Goal: Task Accomplishment & Management: Manage account settings

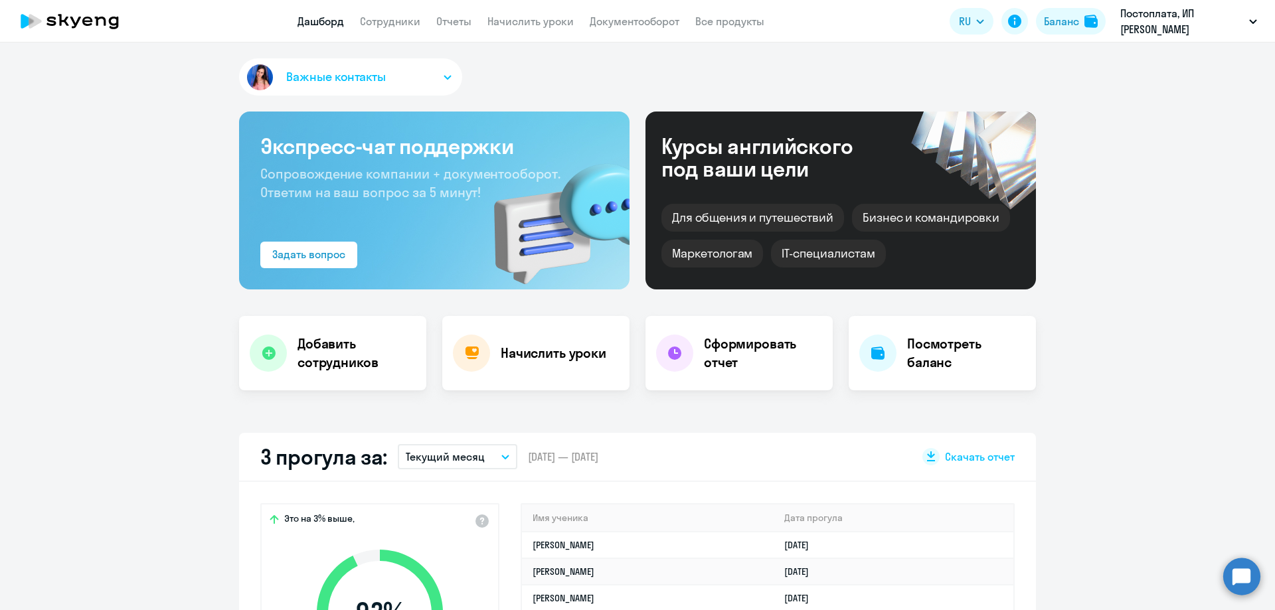
select select "30"
click at [637, 17] on link "Документооборот" at bounding box center [634, 21] width 90 height 13
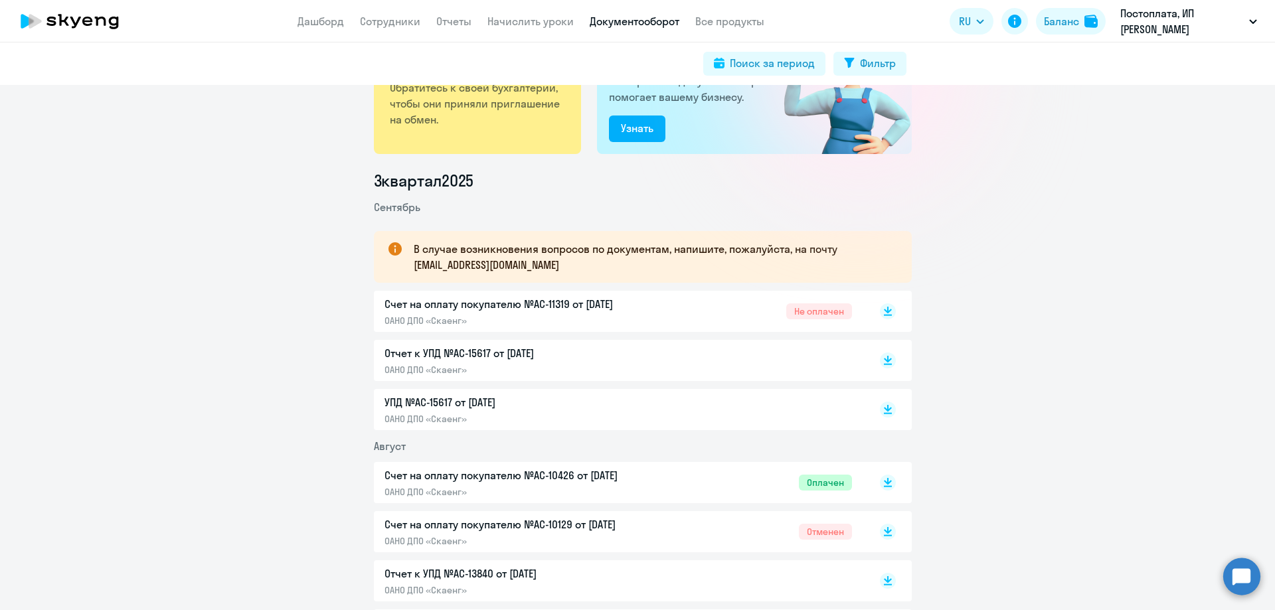
scroll to position [66, 0]
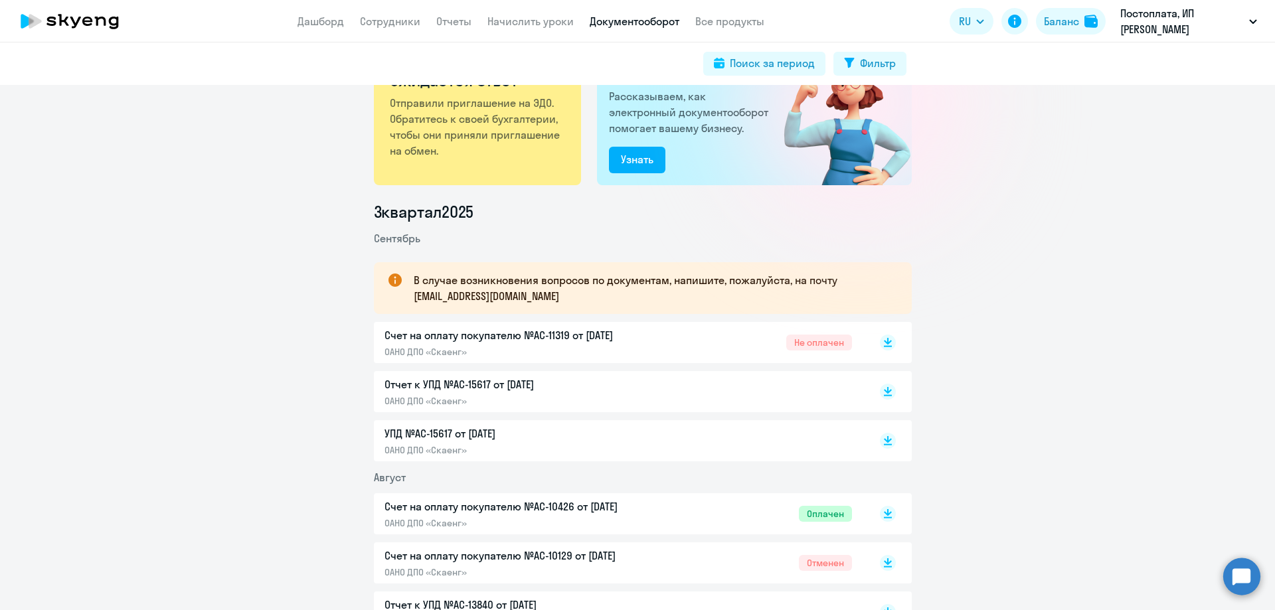
click at [490, 336] on p "Счет на оплату покупателю №AC-11319 от [DATE]" at bounding box center [523, 335] width 279 height 16
click at [385, 21] on link "Сотрудники" at bounding box center [390, 21] width 60 height 13
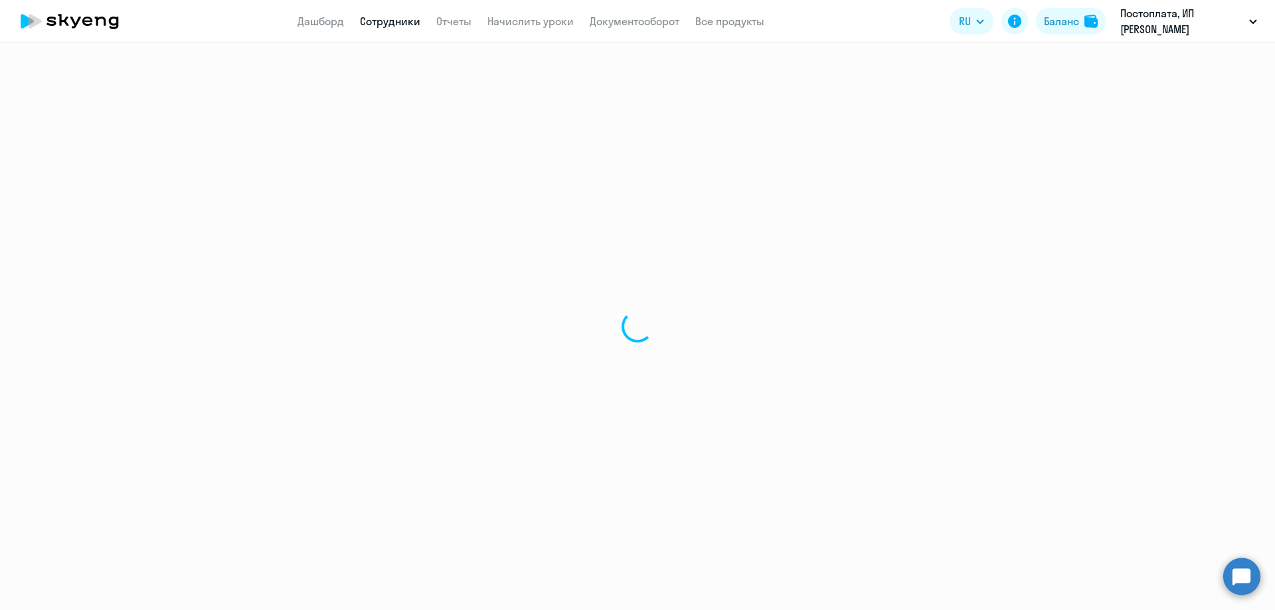
select select "30"
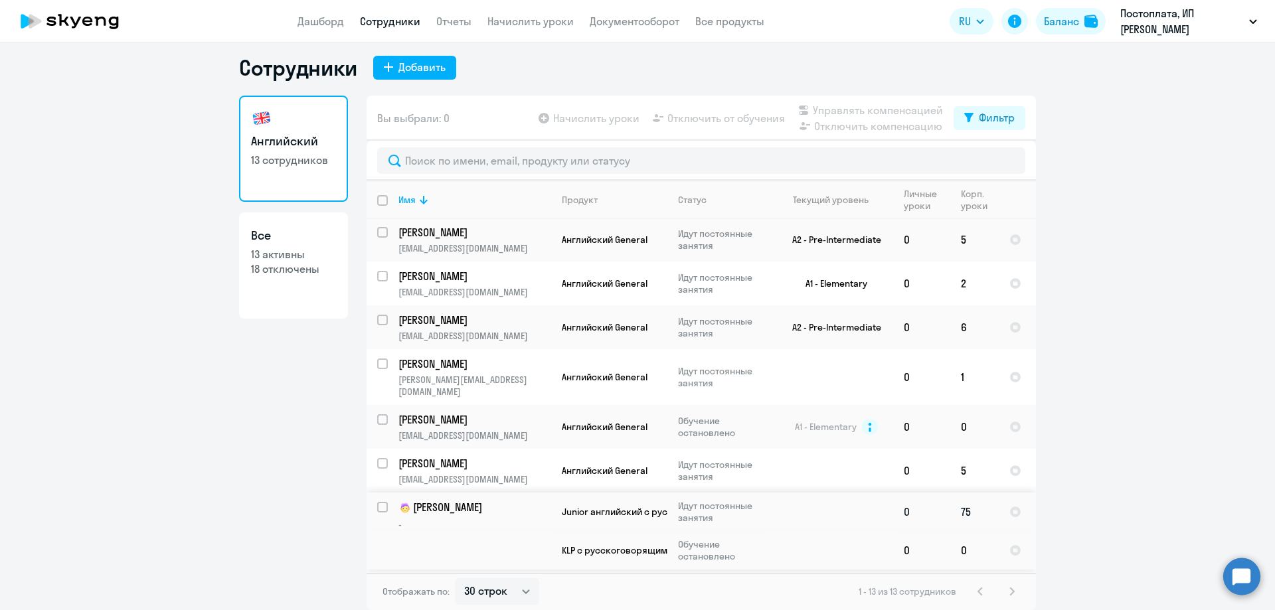
scroll to position [249, 0]
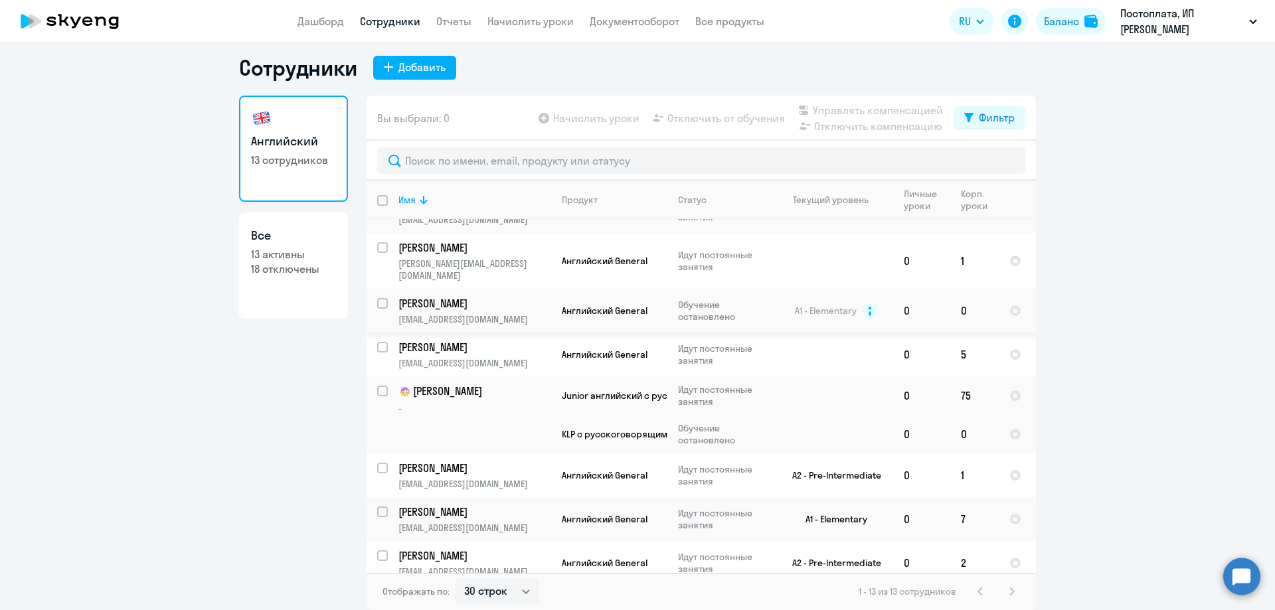
click at [932, 301] on td "0" at bounding box center [921, 311] width 57 height 44
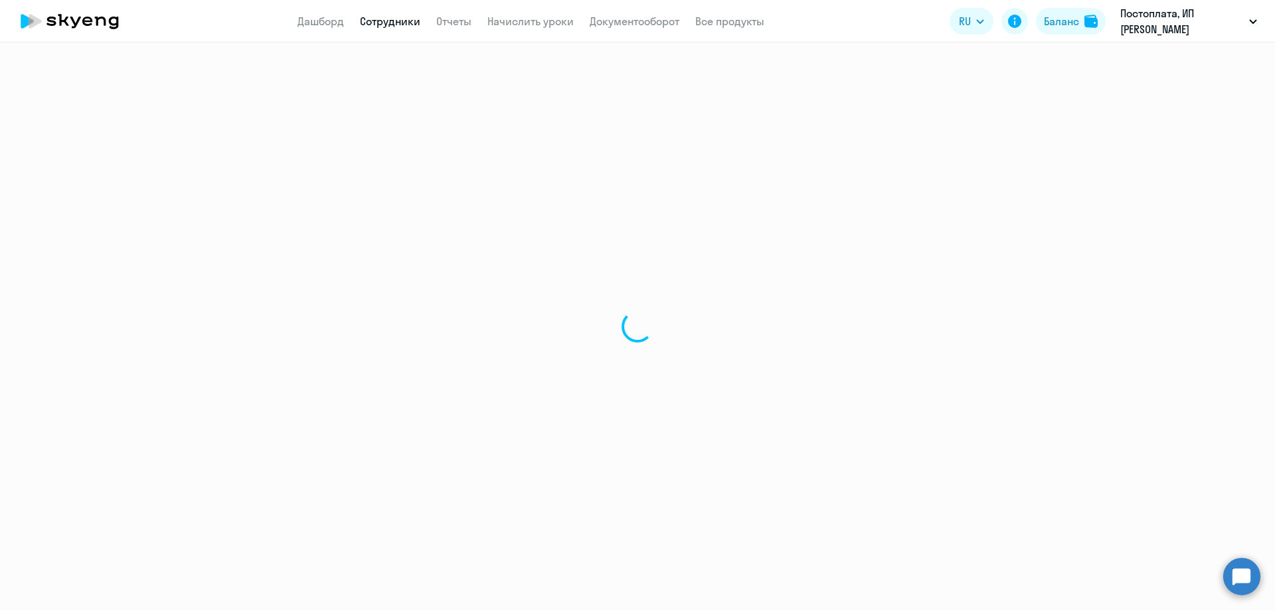
select select "english"
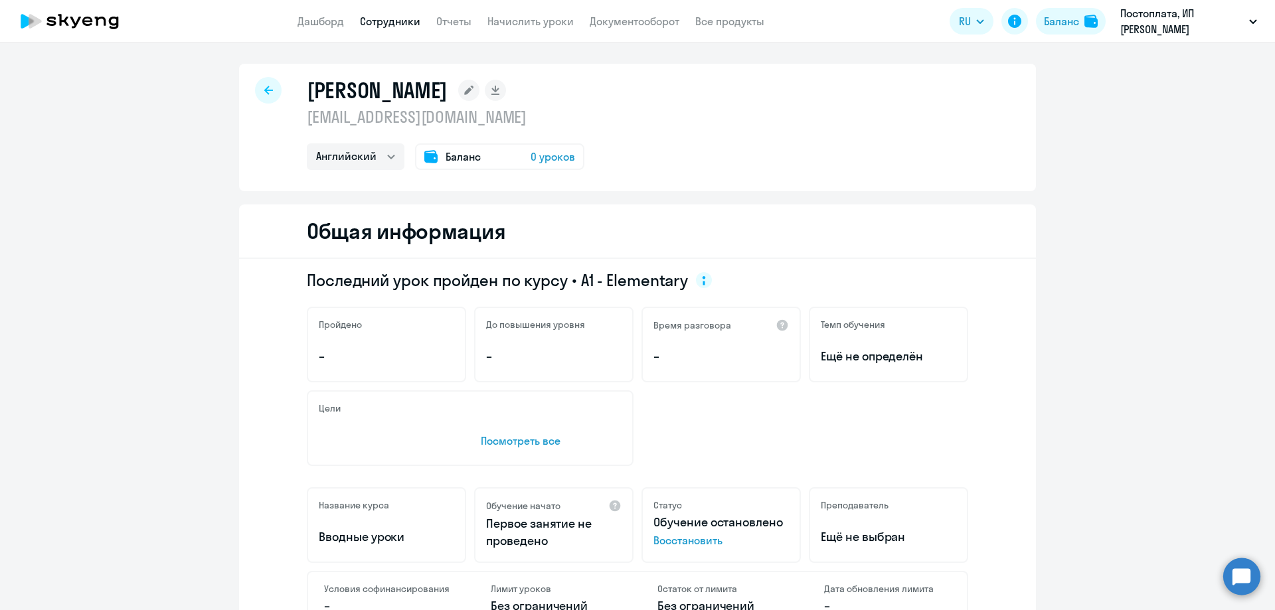
click at [476, 153] on div "Баланс 0 уроков" at bounding box center [499, 156] width 169 height 27
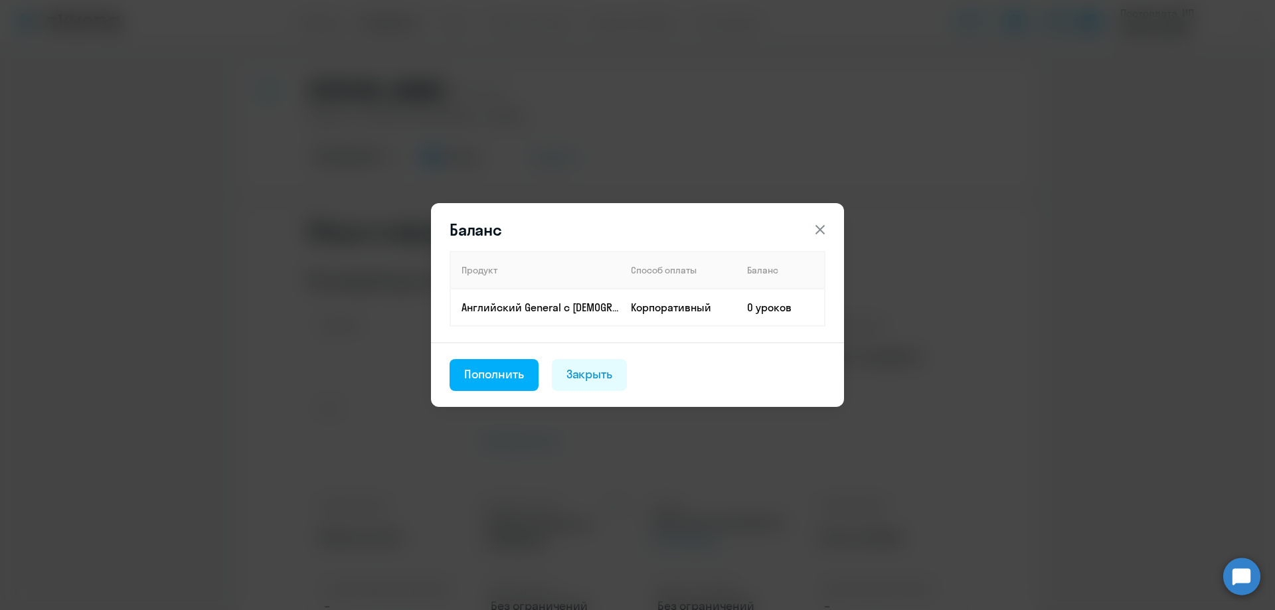
click at [485, 372] on div "Пополнить" at bounding box center [494, 374] width 60 height 17
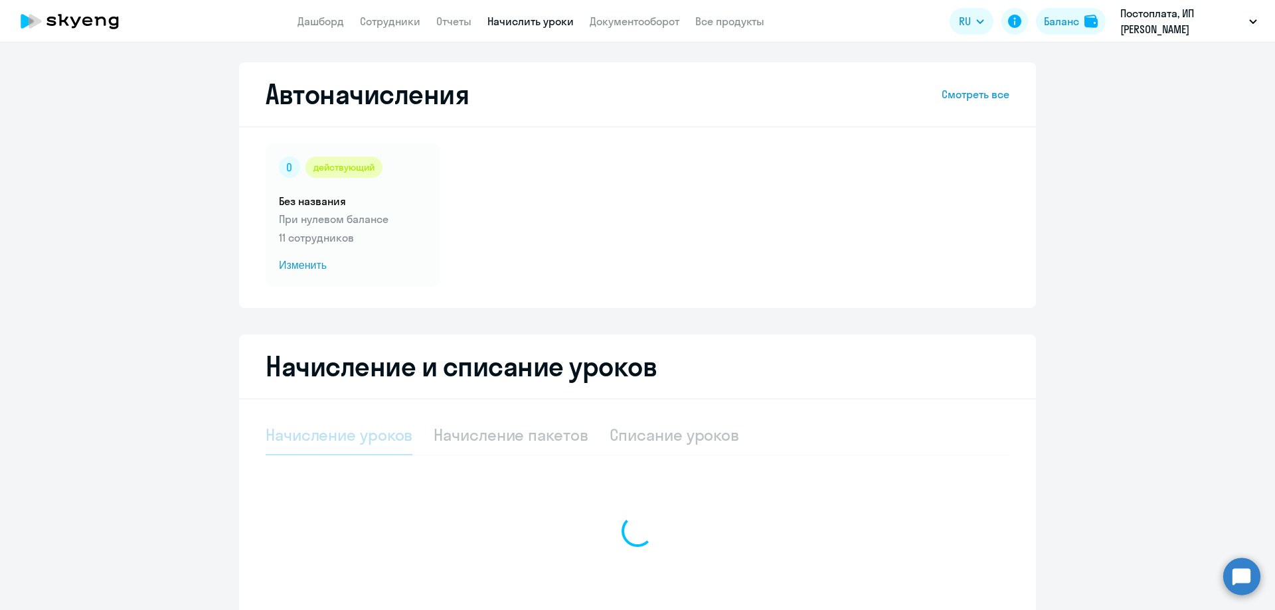
select select "10"
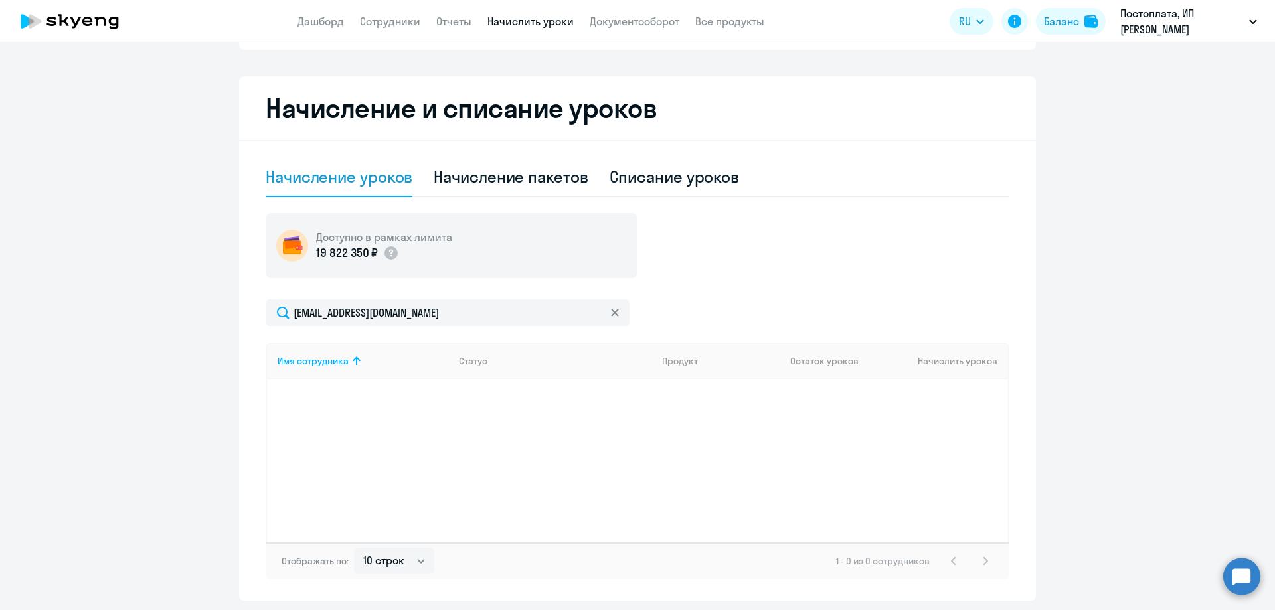
scroll to position [236, 0]
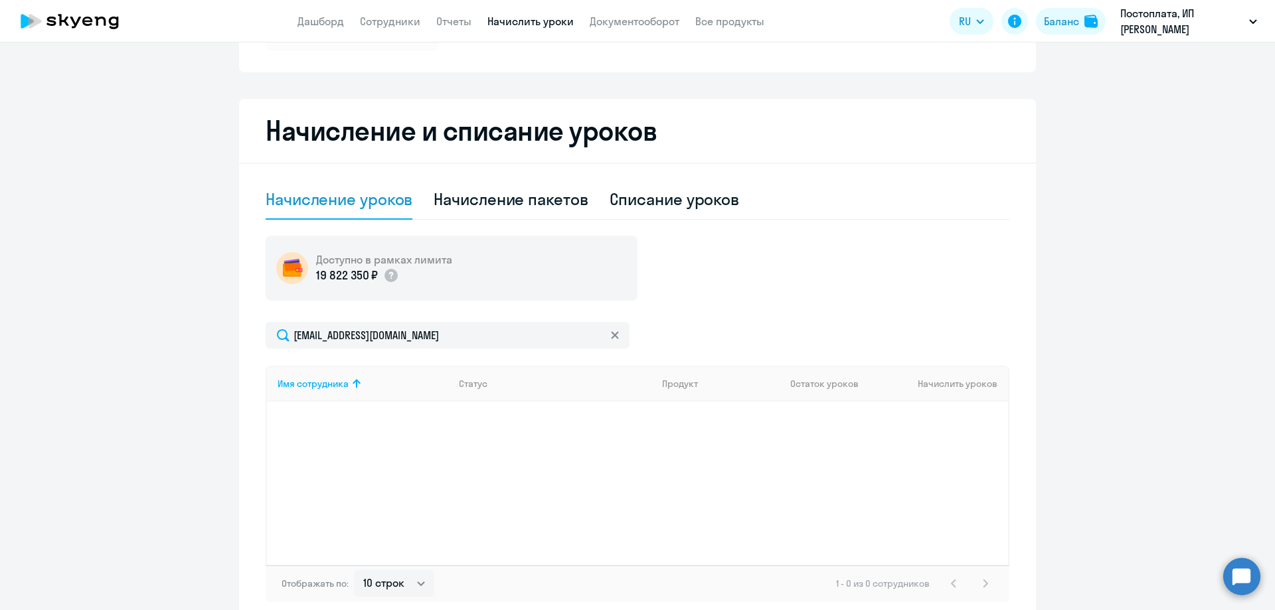
click at [610, 339] on svg-icon at bounding box center [614, 335] width 11 height 11
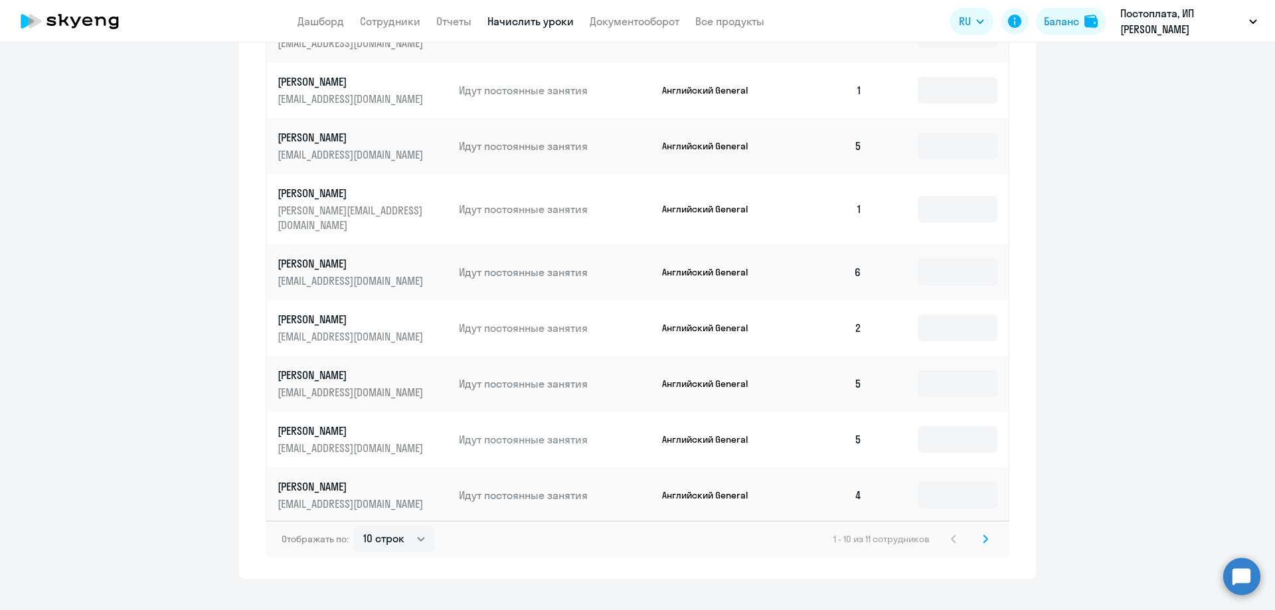
scroll to position [696, 0]
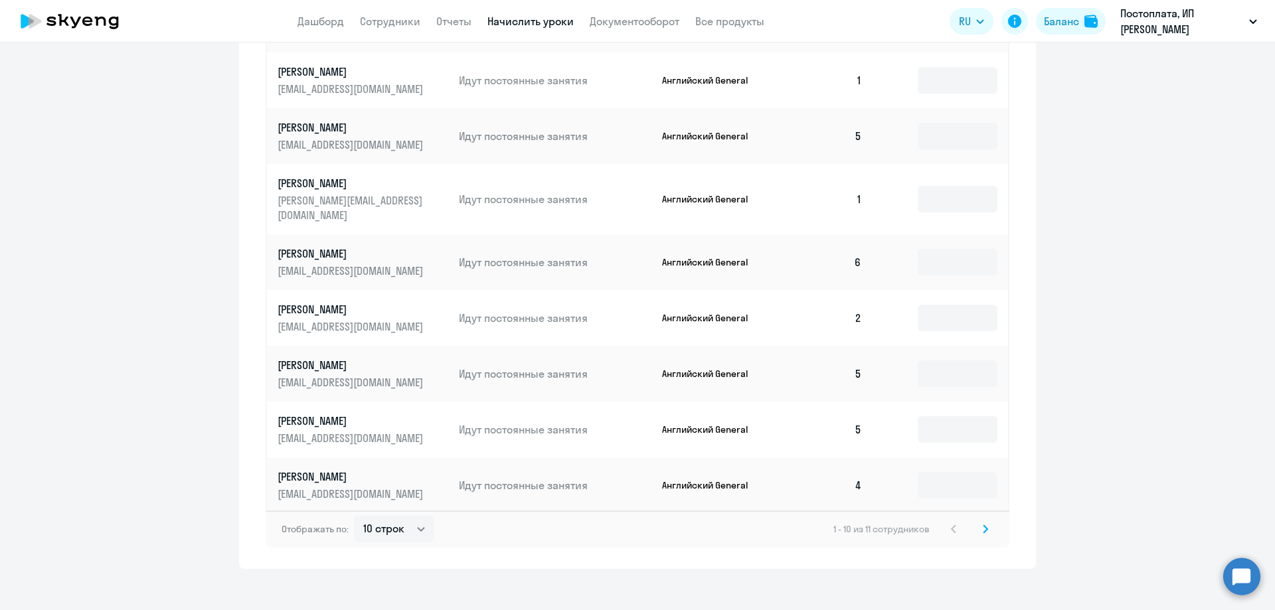
click at [982, 524] on icon at bounding box center [984, 528] width 5 height 9
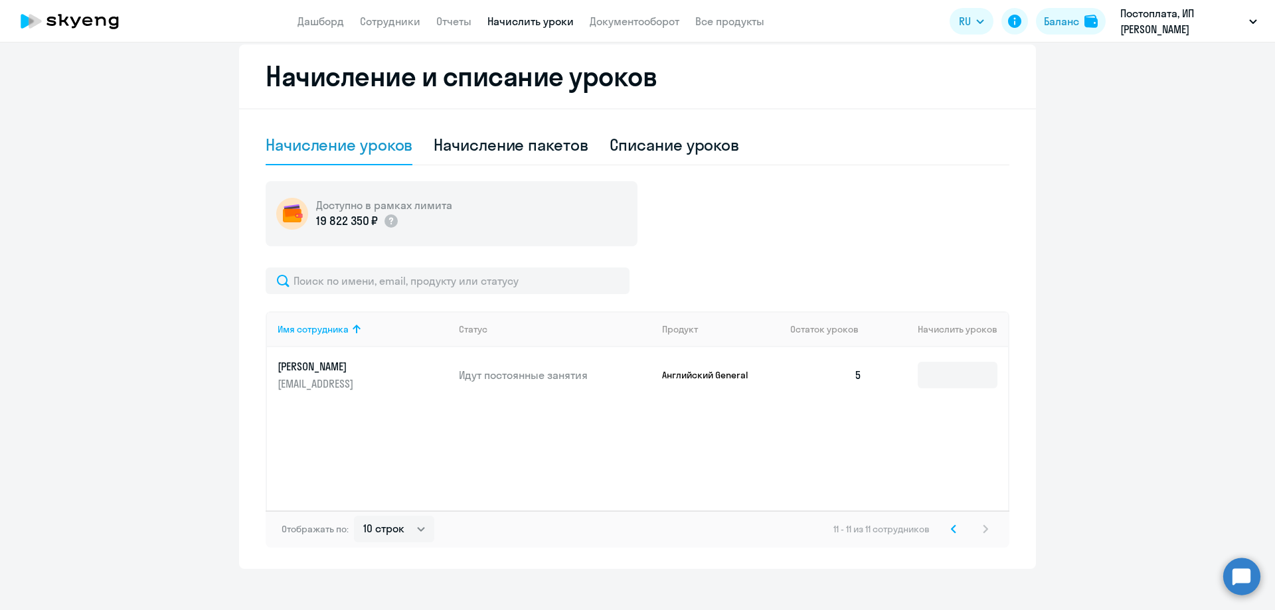
scroll to position [302, 0]
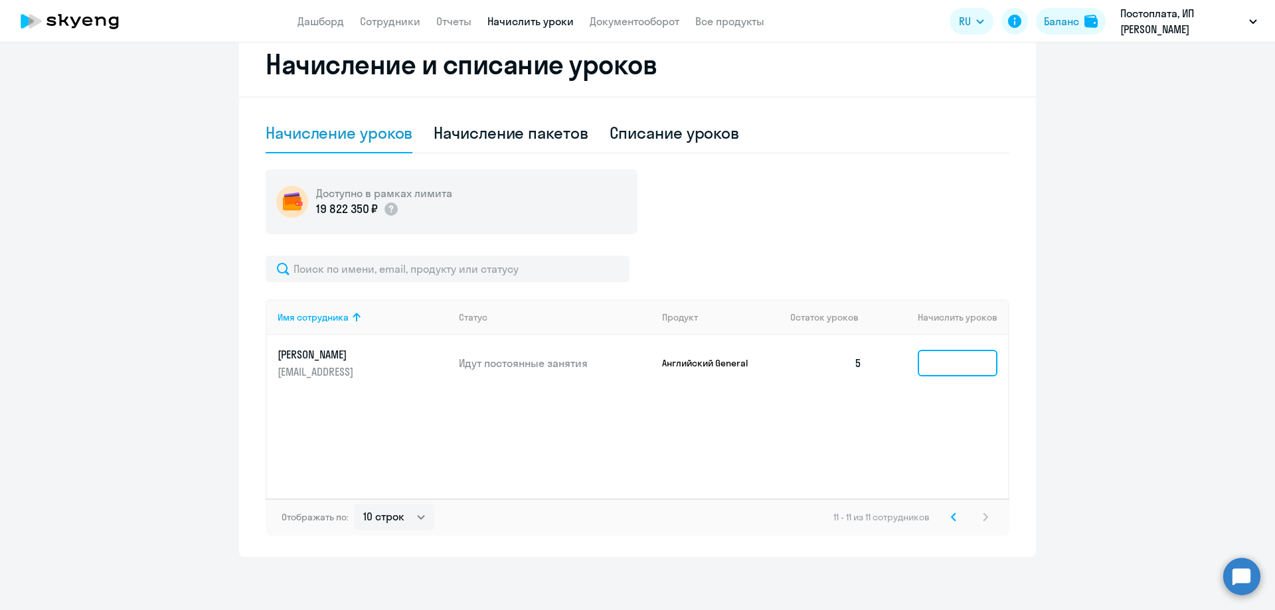
click at [943, 358] on input at bounding box center [957, 363] width 80 height 27
drag, startPoint x: 714, startPoint y: 461, endPoint x: 706, endPoint y: 456, distance: 9.2
click at [712, 460] on div "Имя сотрудника Статус Продукт Остаток уроков Начислить уроков [PERSON_NAME] [EM…" at bounding box center [638, 398] width 744 height 199
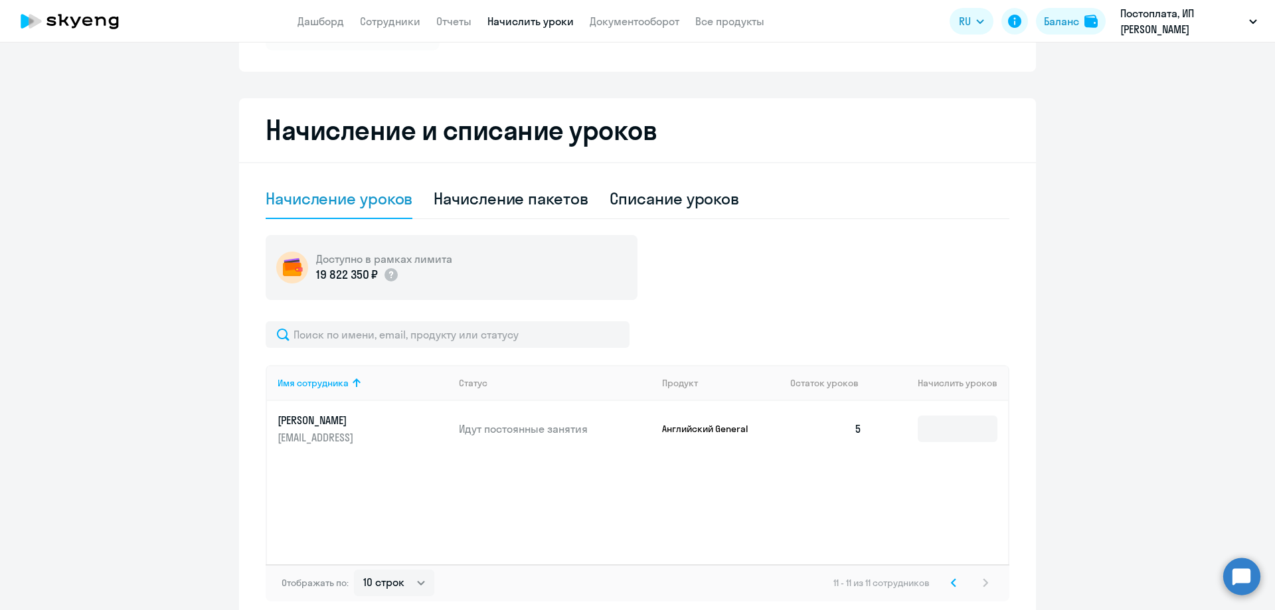
scroll to position [236, 0]
click at [388, 196] on div "Начисление уроков" at bounding box center [339, 199] width 147 height 21
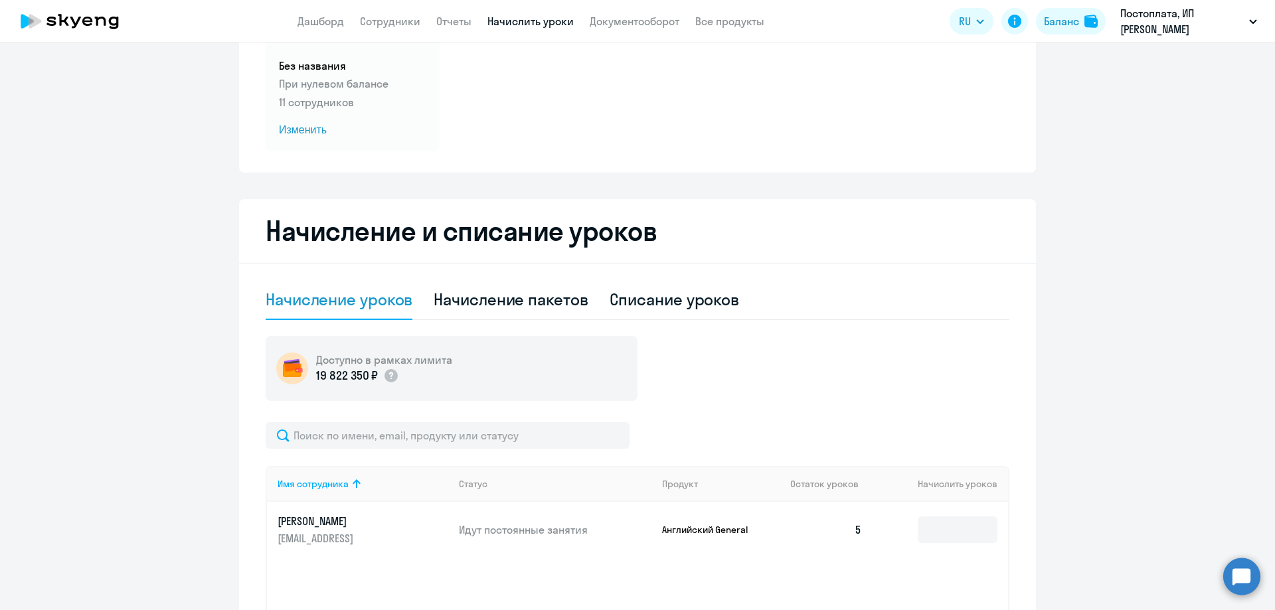
scroll to position [0, 0]
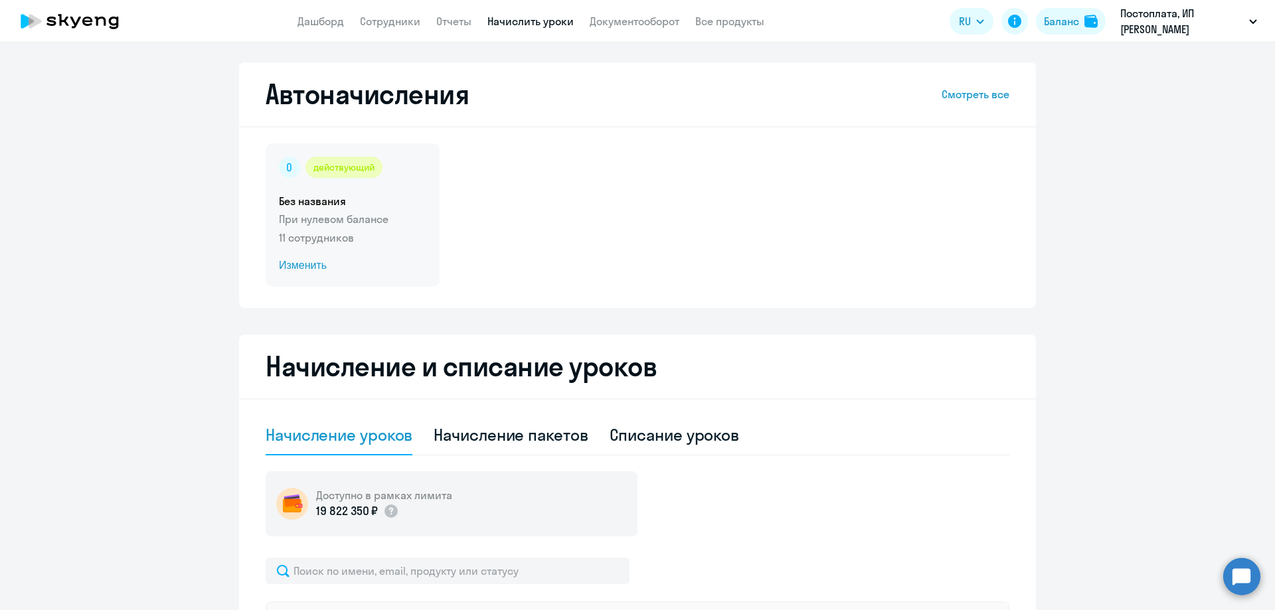
drag, startPoint x: 386, startPoint y: 98, endPoint x: 368, endPoint y: 165, distance: 70.2
click at [386, 100] on h2 "Автоначисления" at bounding box center [367, 94] width 203 height 32
click at [302, 263] on span "Изменить" at bounding box center [352, 266] width 147 height 16
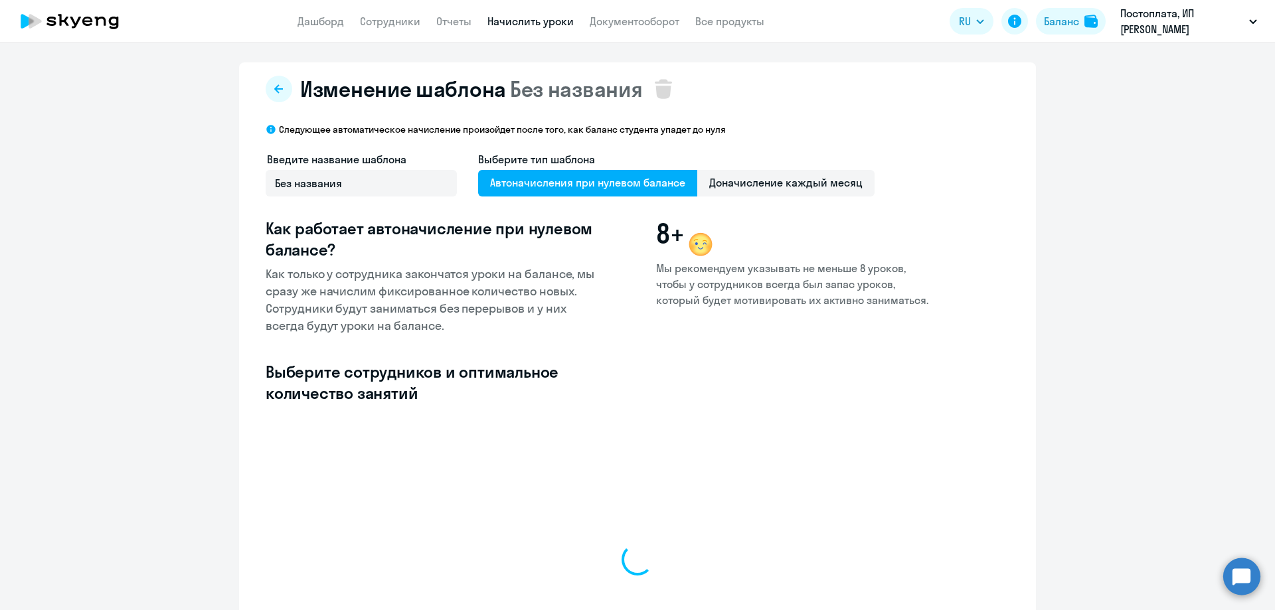
select select "10"
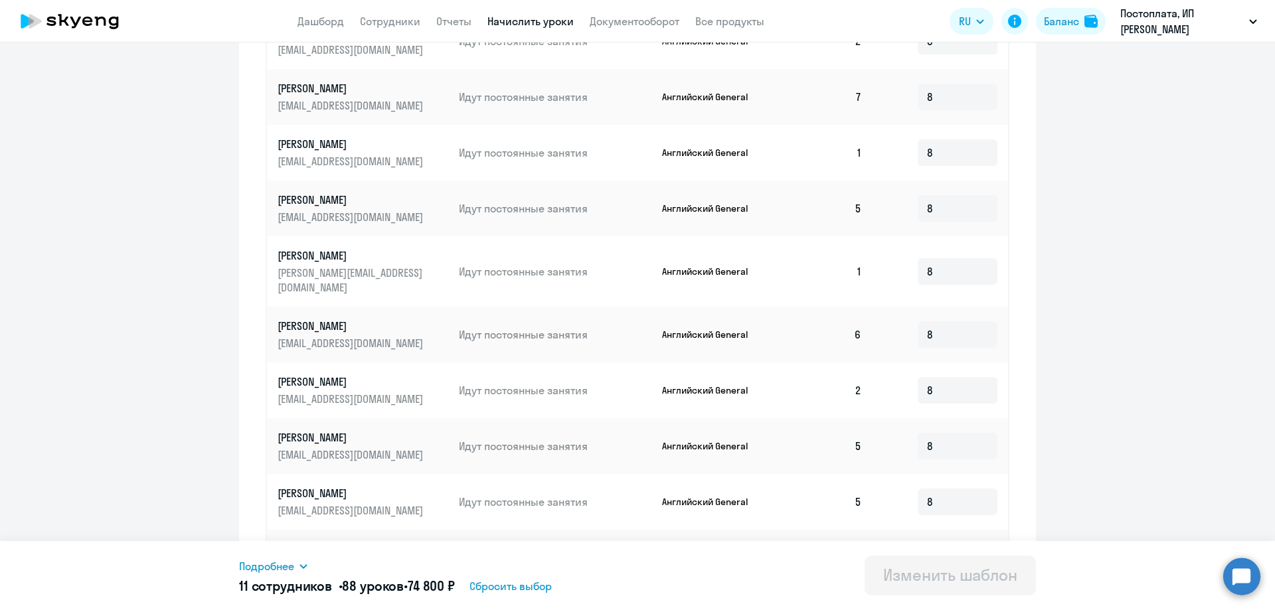
scroll to position [558, 0]
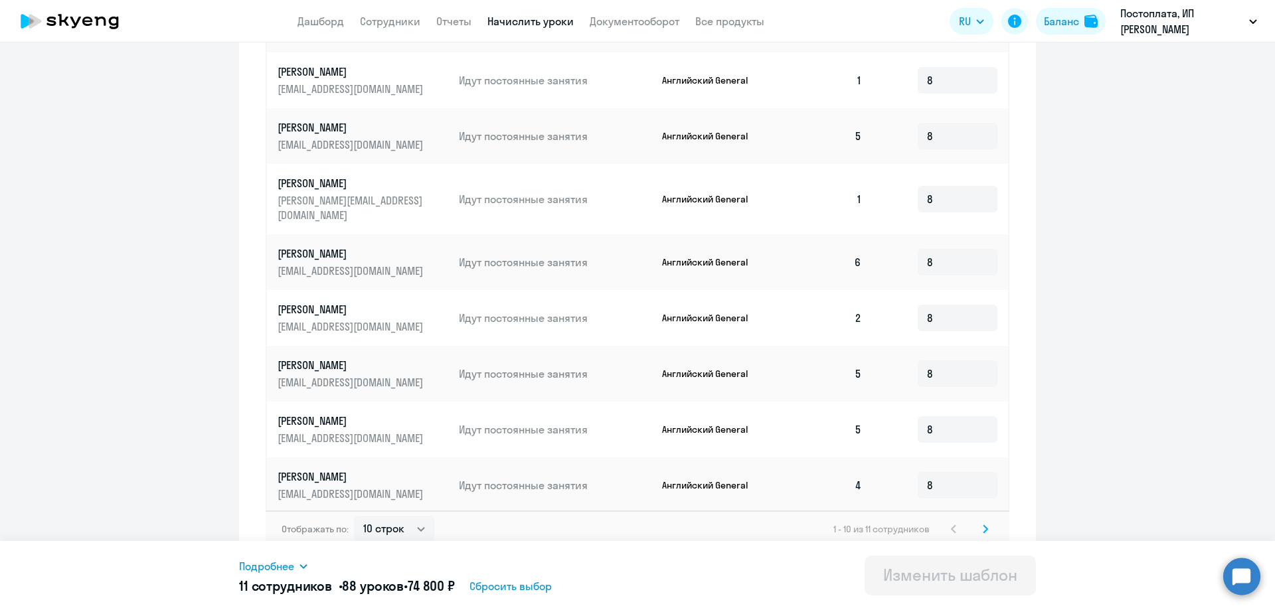
click at [978, 521] on svg-icon at bounding box center [985, 529] width 16 height 16
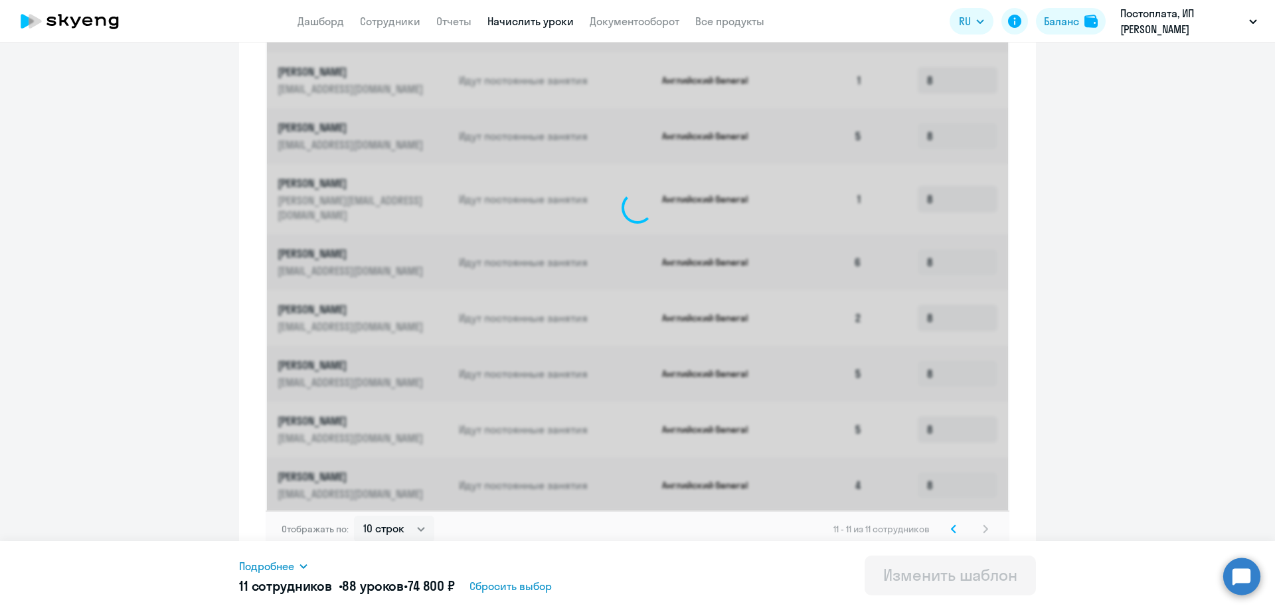
scroll to position [164, 0]
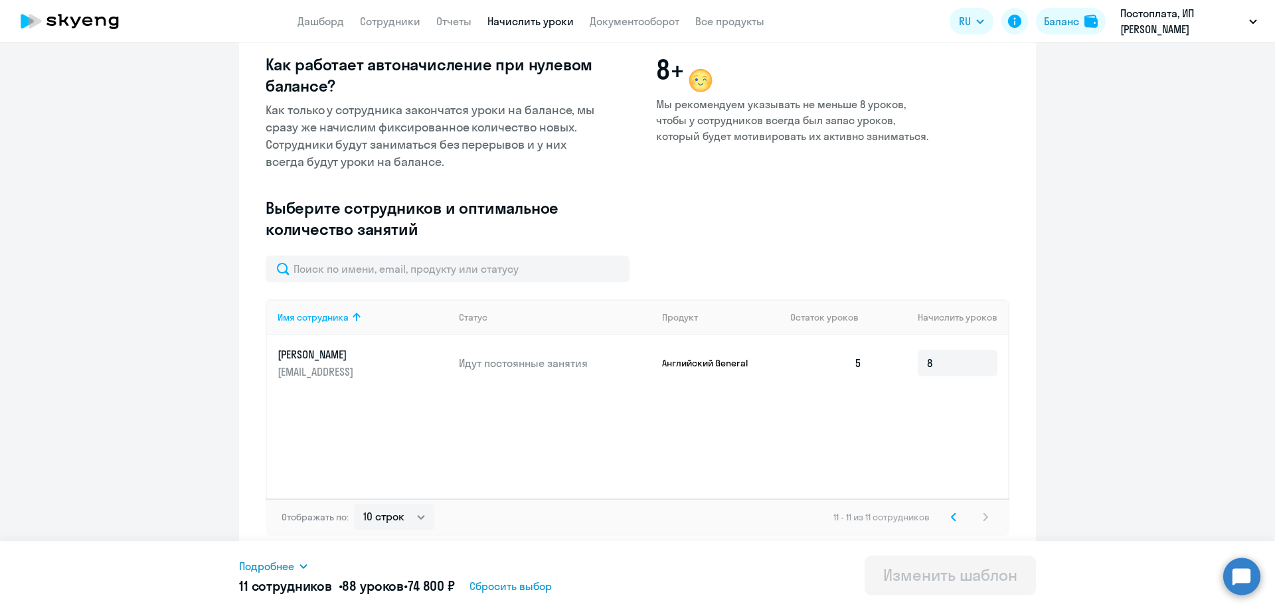
click at [71, 13] on icon at bounding box center [69, 21] width 117 height 33
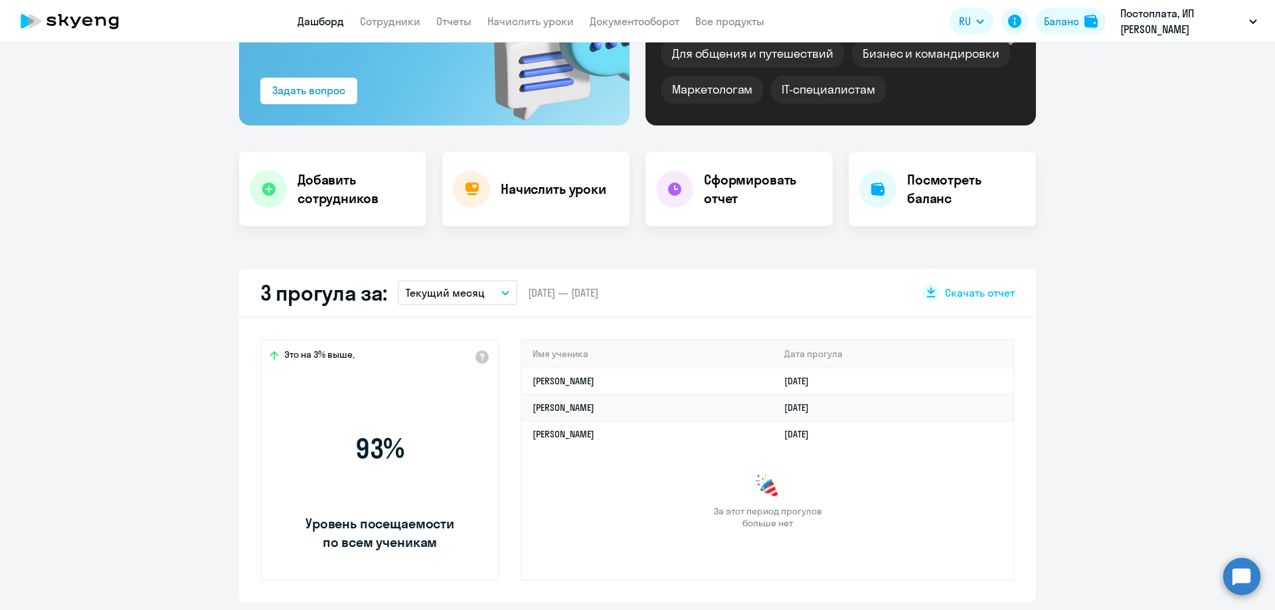
scroll to position [257, 0]
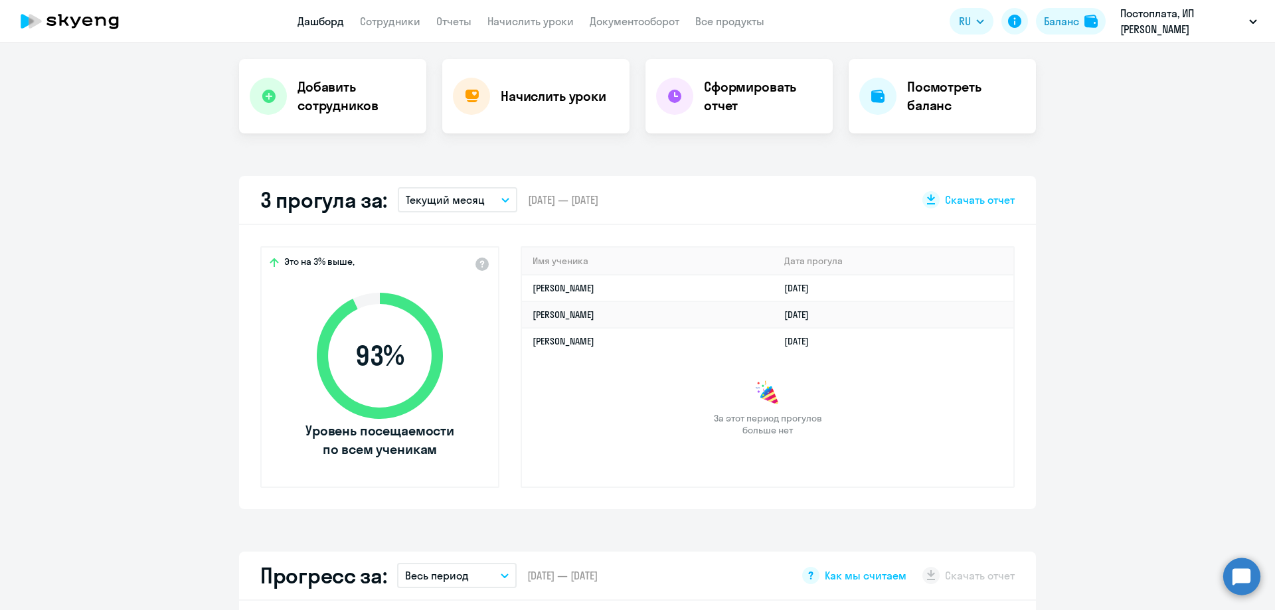
select select "30"
